Goal: Task Accomplishment & Management: Manage account settings

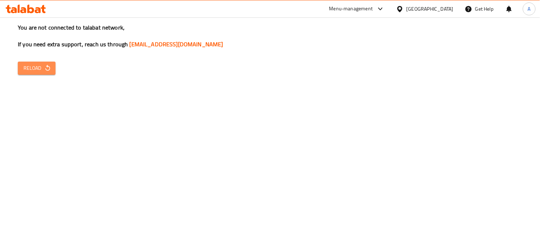
click at [51, 71] on button "Reload" at bounding box center [37, 68] width 38 height 13
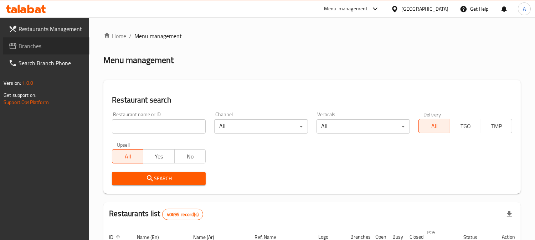
click at [64, 52] on link "Branches" at bounding box center [46, 45] width 87 height 17
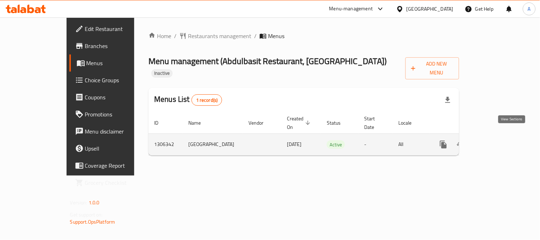
click at [499, 140] on icon "enhanced table" at bounding box center [495, 144] width 9 height 9
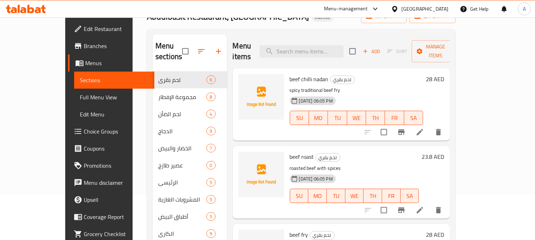
scroll to position [100, 0]
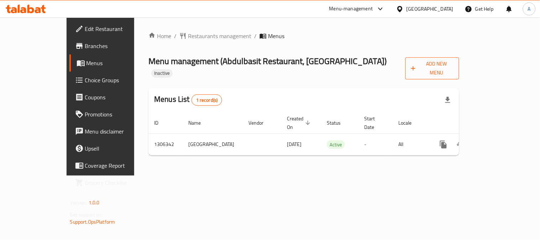
click at [454, 63] on span "Add New Menu" at bounding box center [432, 68] width 43 height 18
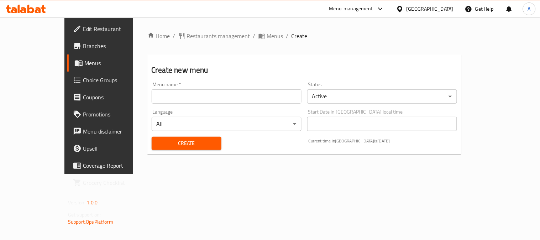
click at [152, 92] on input "text" at bounding box center [227, 96] width 150 height 14
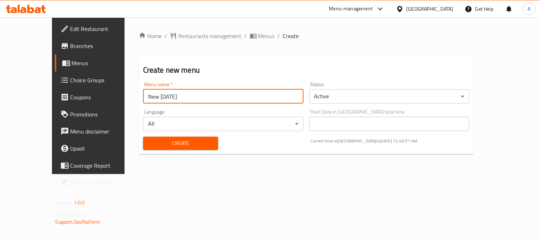
drag, startPoint x: 129, startPoint y: 95, endPoint x: 133, endPoint y: 95, distance: 4.3
click at [143, 95] on input "New 28/5/2025" at bounding box center [223, 96] width 161 height 14
click at [143, 97] on input "New 28/5/2025" at bounding box center [223, 96] width 161 height 14
drag, startPoint x: 126, startPoint y: 98, endPoint x: 180, endPoint y: 100, distance: 53.8
click at [180, 100] on input "New 28/5/2025" at bounding box center [223, 96] width 161 height 14
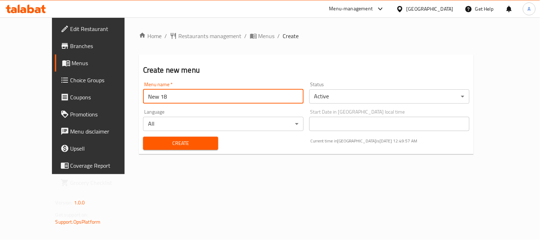
type input "new 18/8/2025"
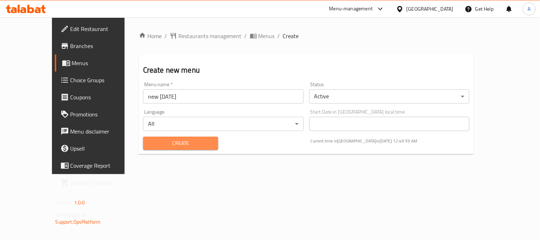
click at [197, 141] on span "Create" at bounding box center [181, 143] width 64 height 9
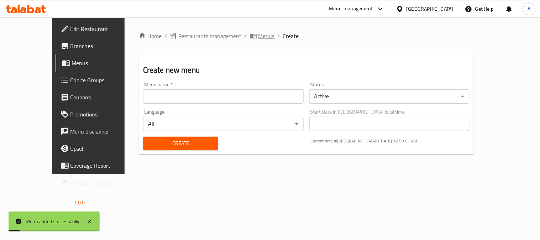
click at [259, 36] on span "Menus" at bounding box center [267, 36] width 16 height 9
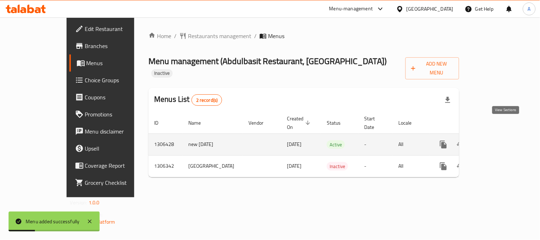
click at [499, 140] on icon "enhanced table" at bounding box center [495, 144] width 9 height 9
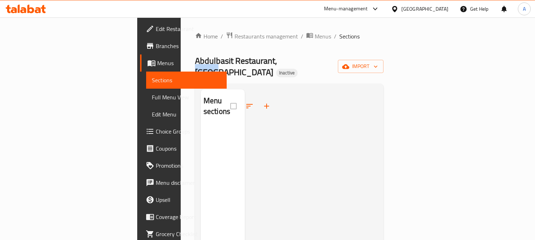
drag, startPoint x: 188, startPoint y: 63, endPoint x: 205, endPoint y: 59, distance: 17.4
click at [205, 59] on span "Abdulbasit Restaurant, Deira" at bounding box center [236, 66] width 82 height 27
copy span "Deira"
drag, startPoint x: 294, startPoint y: 42, endPoint x: 361, endPoint y: 54, distance: 68.7
click at [296, 42] on div "Home / Restaurants management / Menus / Sections Abdulbasit Restaurant, Deira I…" at bounding box center [289, 183] width 188 height 303
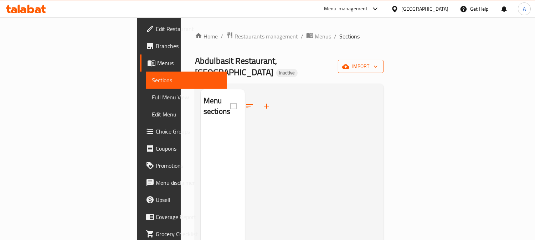
click at [383, 66] on button "import" at bounding box center [361, 66] width 46 height 13
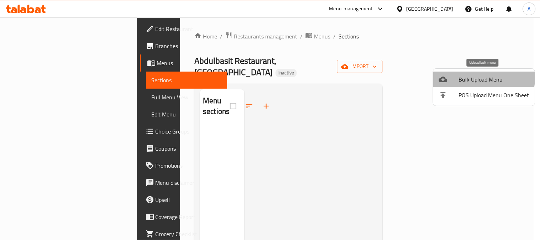
click at [460, 76] on span "Bulk Upload Menu" at bounding box center [494, 79] width 71 height 9
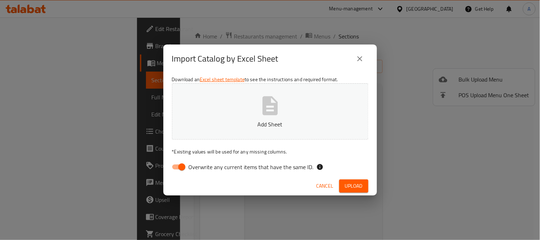
click at [183, 168] on input "Overwrite any current items that have the same ID." at bounding box center [182, 167] width 41 height 14
checkbox input "false"
click at [353, 182] on span "Upload" at bounding box center [354, 186] width 18 height 9
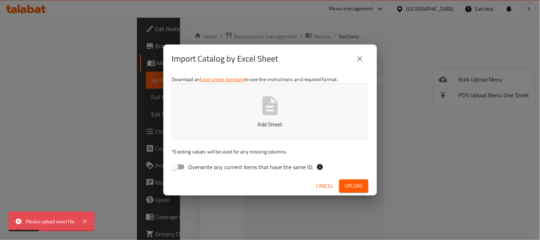
click at [278, 122] on p "Add Sheet" at bounding box center [270, 124] width 175 height 9
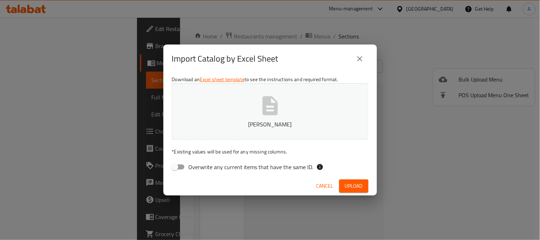
drag, startPoint x: 350, startPoint y: 182, endPoint x: 420, endPoint y: 143, distance: 80.1
click at [354, 182] on span "Upload" at bounding box center [354, 186] width 18 height 9
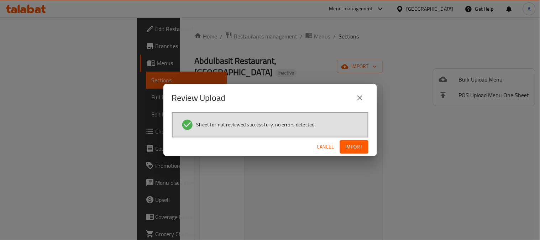
click at [344, 145] on button "Import" at bounding box center [354, 146] width 28 height 13
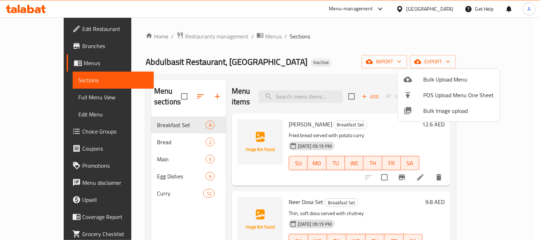
click at [304, 50] on div at bounding box center [270, 120] width 540 height 240
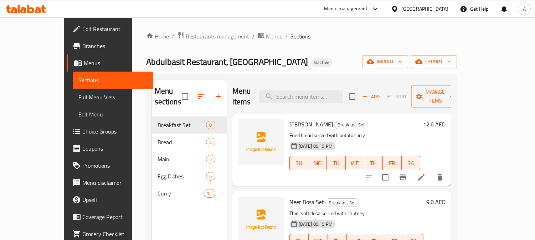
drag, startPoint x: 28, startPoint y: 98, endPoint x: 25, endPoint y: 103, distance: 5.7
click at [78, 98] on span "Full Menu View" at bounding box center [112, 97] width 69 height 9
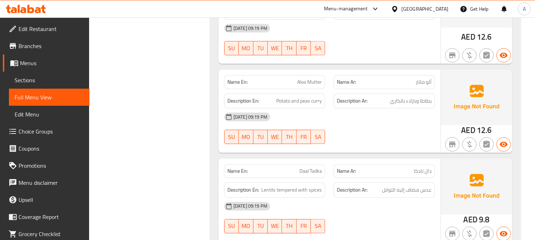
scroll to position [3059, 0]
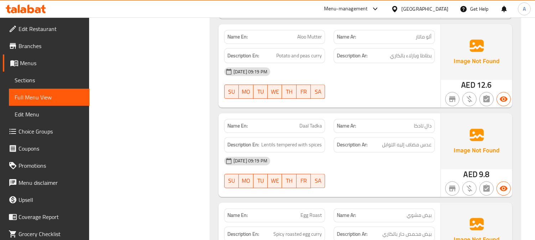
drag, startPoint x: 161, startPoint y: 136, endPoint x: 255, endPoint y: 63, distance: 119.1
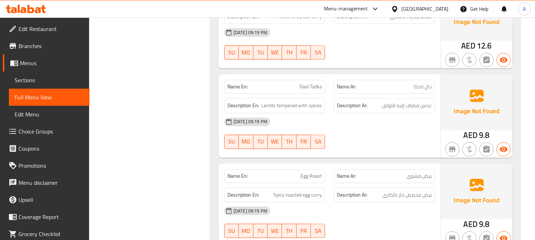
scroll to position [3098, 0]
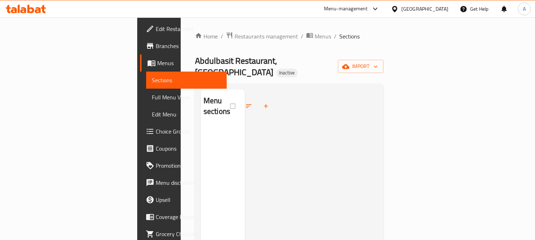
click at [147, 45] on icon at bounding box center [150, 46] width 6 height 6
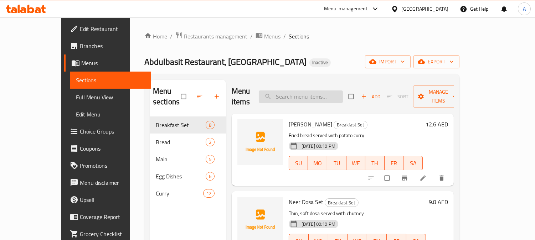
click at [306, 90] on input "search" at bounding box center [301, 96] width 84 height 12
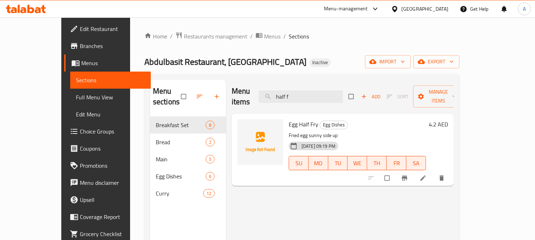
type input "half f"
drag, startPoint x: 273, startPoint y: 115, endPoint x: 302, endPoint y: 115, distance: 28.9
click at [302, 119] on h6 "Egg Half Fry Egg Dishes" at bounding box center [357, 124] width 137 height 10
drag, startPoint x: 274, startPoint y: 123, endPoint x: 332, endPoint y: 125, distance: 58.8
click at [332, 131] on p "Fried egg sunny side up" at bounding box center [357, 135] width 137 height 9
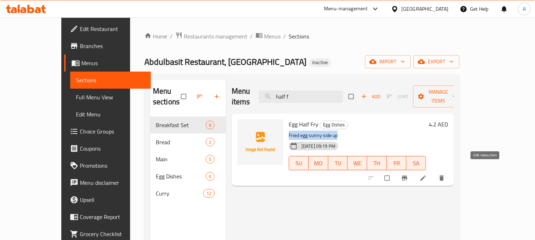
click at [426, 175] on icon at bounding box center [422, 178] width 7 height 7
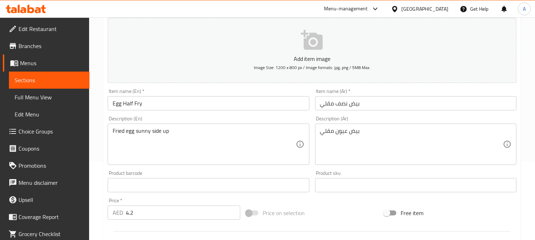
scroll to position [79, 0]
drag, startPoint x: 139, startPoint y: 106, endPoint x: 95, endPoint y: 101, distance: 44.8
click at [95, 103] on div "Home / Restaurants management / Menus / Sections / item / update Egg Dishes sec…" at bounding box center [312, 181] width 446 height 486
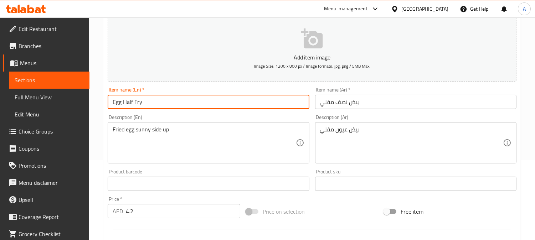
scroll to position [0, 0]
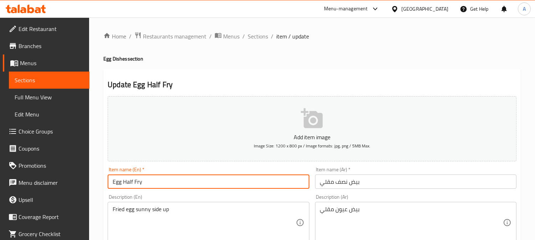
click at [157, 180] on input "Egg Half Fry" at bounding box center [208, 182] width 201 height 14
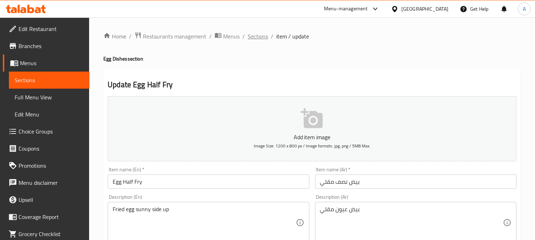
click at [256, 36] on span "Sections" at bounding box center [258, 36] width 20 height 9
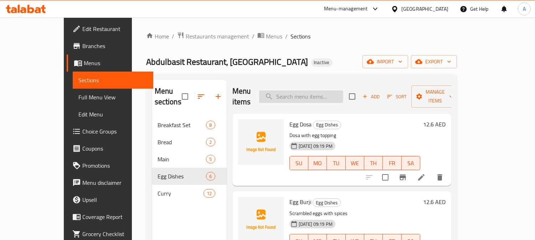
click at [302, 92] on input "search" at bounding box center [301, 96] width 84 height 12
paste input "Egg Half Fry"
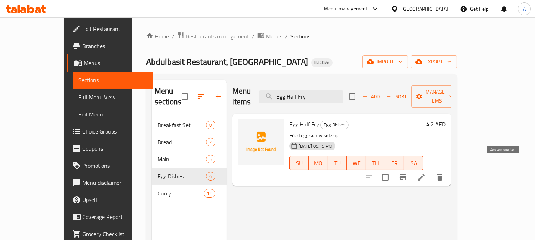
type input "Egg Half Fry"
click at [444, 173] on icon "delete" at bounding box center [439, 177] width 9 height 9
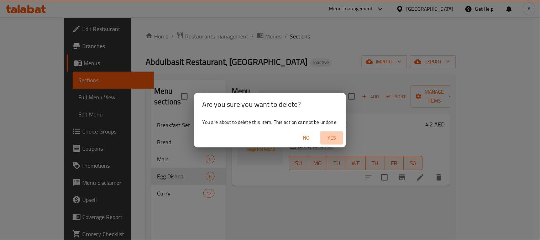
click at [338, 137] on span "Yes" at bounding box center [331, 138] width 17 height 9
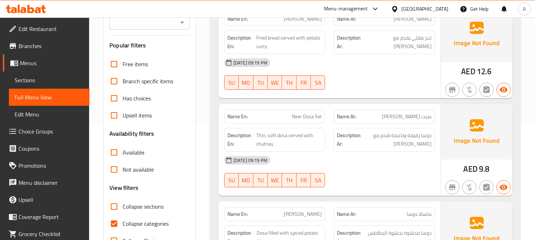
scroll to position [40, 0]
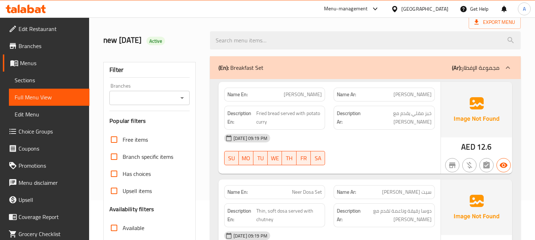
click at [181, 100] on icon "Open" at bounding box center [182, 98] width 9 height 9
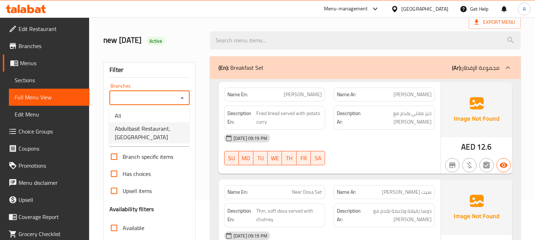
click at [154, 136] on span "Abdulbasit Restaurant, [GEOGRAPHIC_DATA]" at bounding box center [149, 132] width 69 height 17
type input "Abdulbasit Restaurant, [GEOGRAPHIC_DATA]"
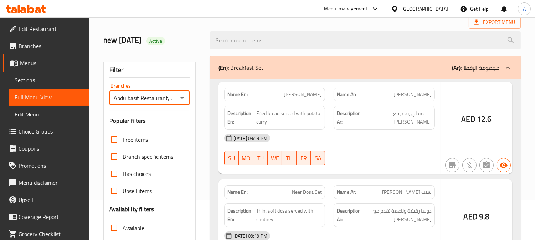
scroll to position [139, 0]
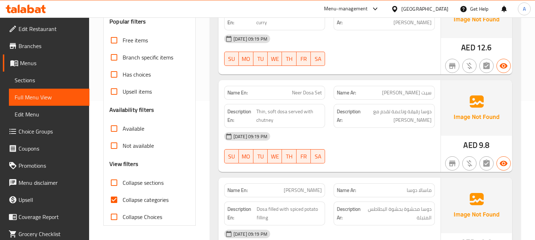
drag, startPoint x: 113, startPoint y: 198, endPoint x: 291, endPoint y: 152, distance: 183.8
click at [113, 198] on input "Collapse categories" at bounding box center [113, 199] width 17 height 17
checkbox input "false"
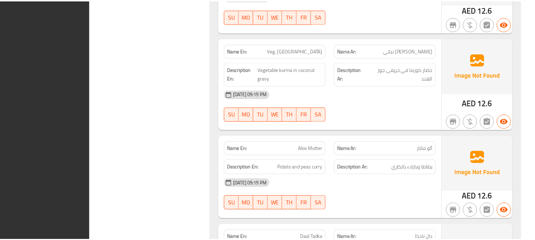
scroll to position [3026, 0]
